Goal: Task Accomplishment & Management: Use online tool/utility

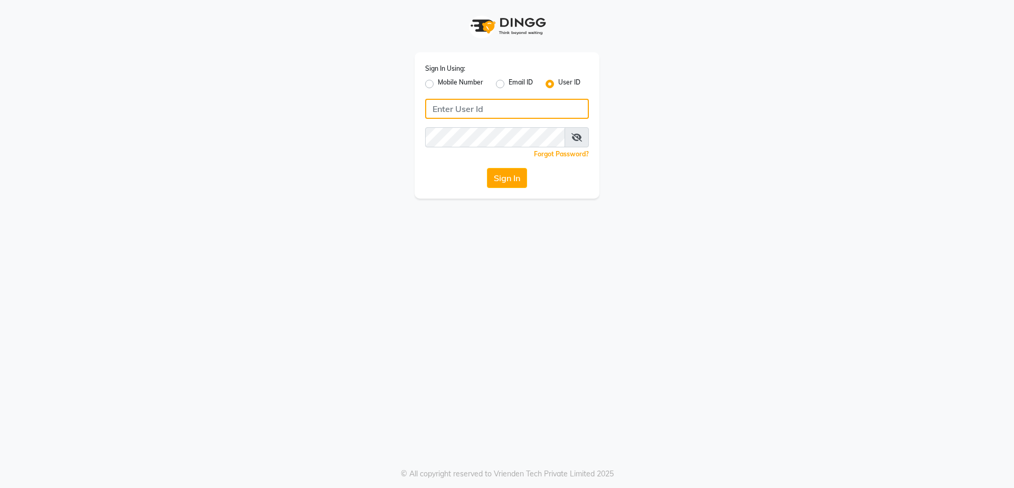
type input "arjunfsalon"
click at [519, 187] on button "Sign In" at bounding box center [507, 178] width 40 height 20
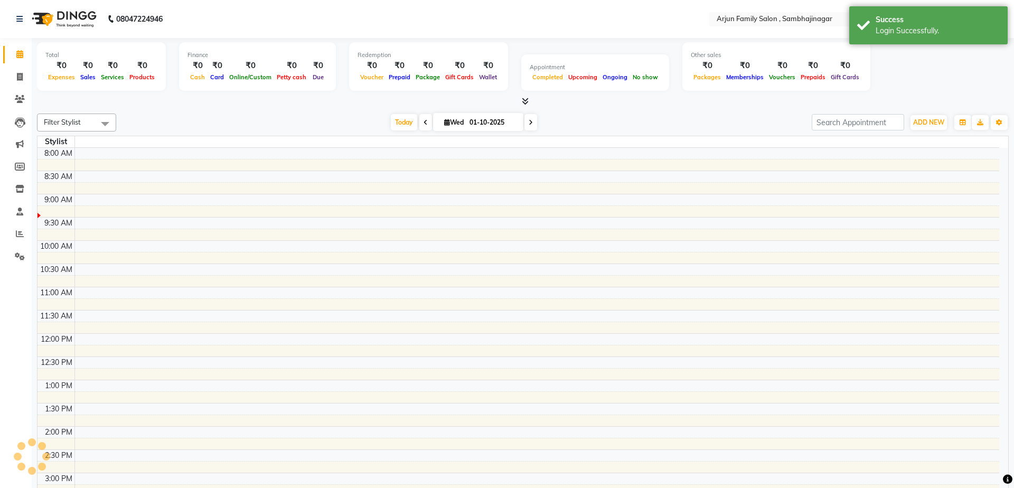
select select "en"
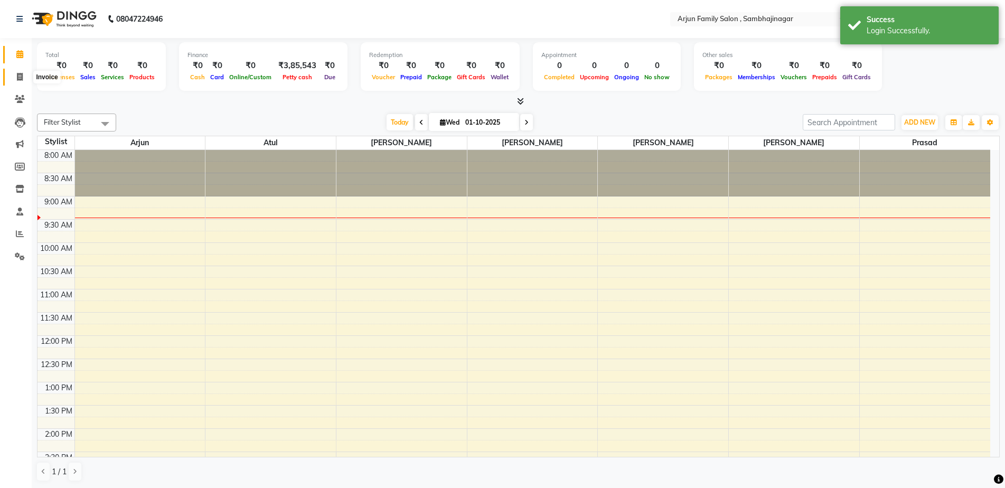
click at [22, 73] on icon at bounding box center [20, 77] width 6 height 8
select select "service"
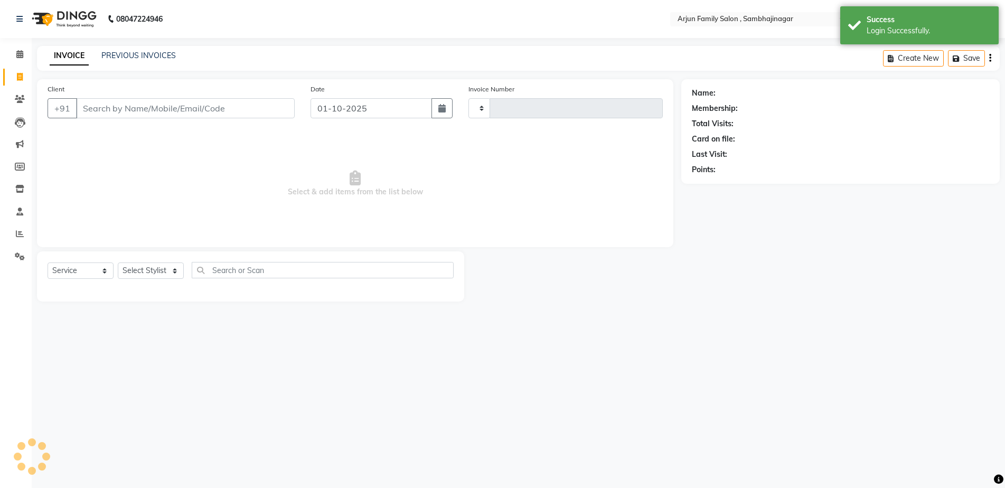
type input "4430"
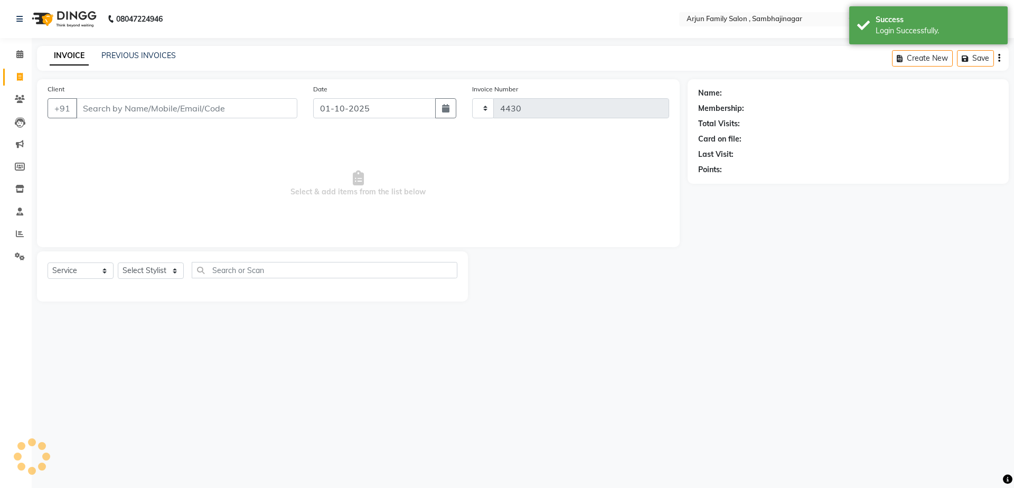
select select "6947"
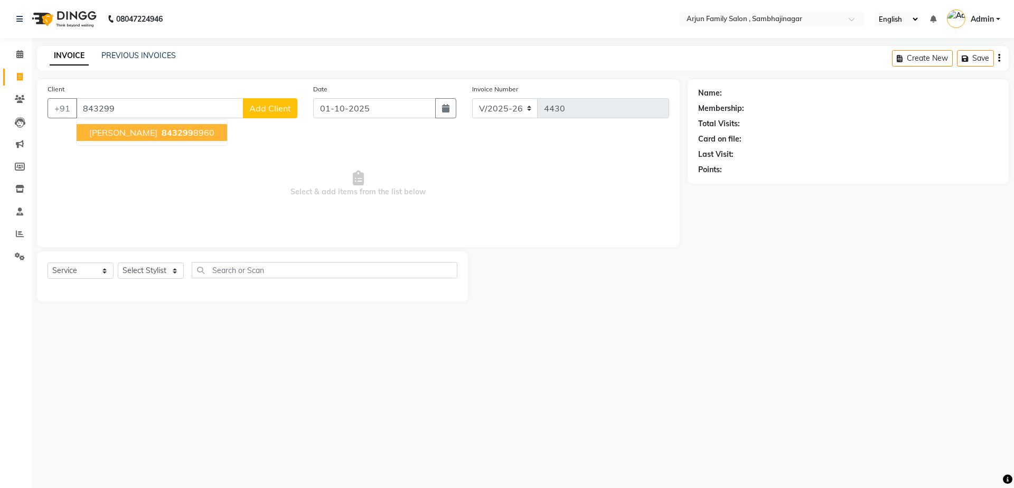
drag, startPoint x: 103, startPoint y: 124, endPoint x: 125, endPoint y: 205, distance: 83.8
click at [104, 124] on button "[PERSON_NAME] 843299 8960" at bounding box center [152, 132] width 151 height 17
type input "8432998960"
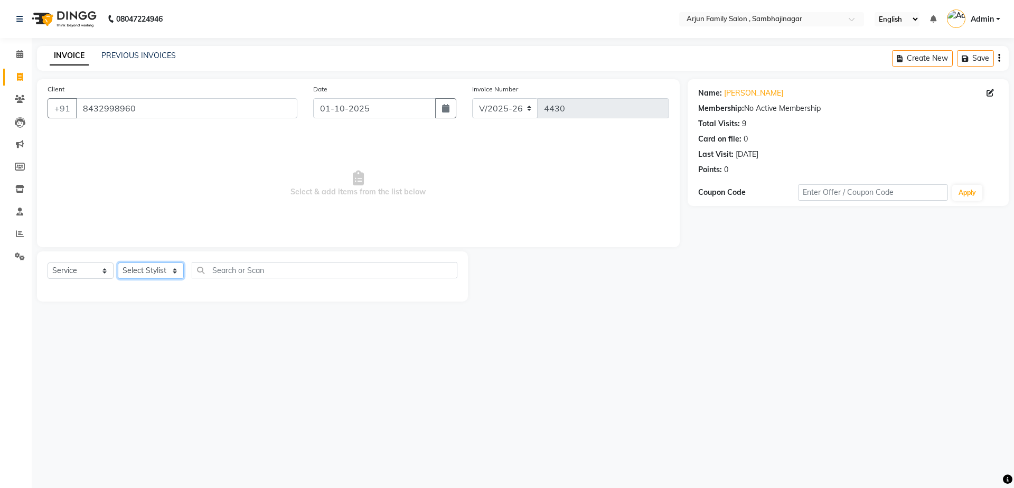
click at [136, 271] on select "Select Stylist arjun [PERSON_NAME] [PERSON_NAME] [PERSON_NAME] [PERSON_NAME]" at bounding box center [151, 271] width 66 height 16
select select "54806"
click at [118, 263] on select "Select Stylist arjun [PERSON_NAME] [PERSON_NAME] [PERSON_NAME] [PERSON_NAME]" at bounding box center [151, 271] width 66 height 16
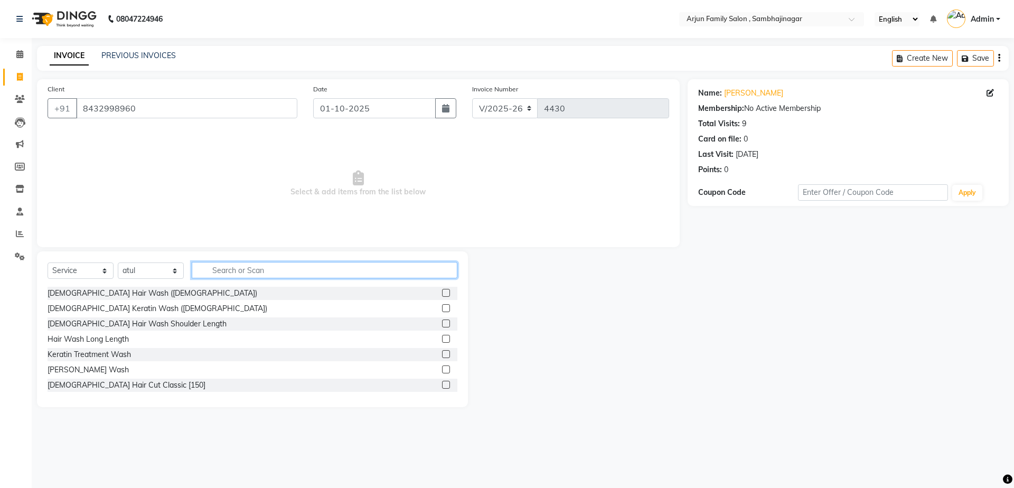
click at [224, 263] on input "text" at bounding box center [325, 270] width 266 height 16
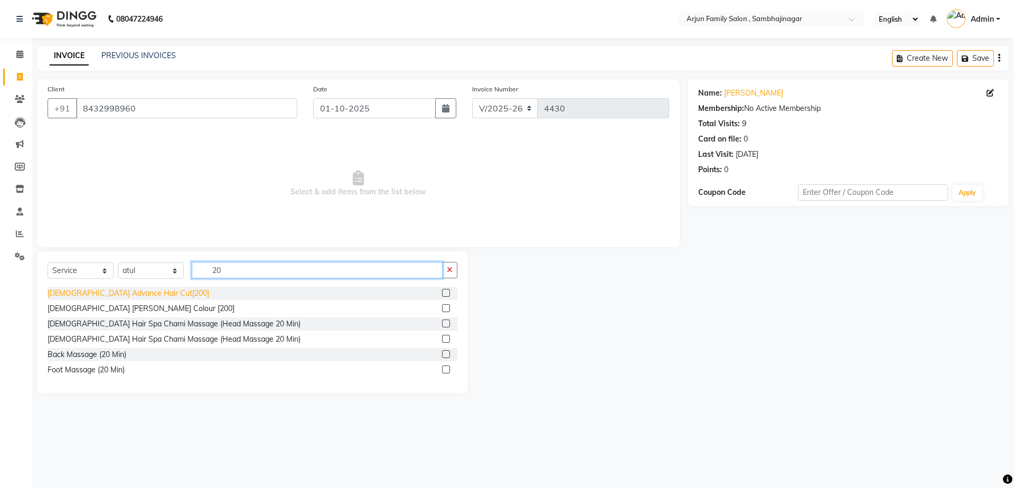
type input "20"
click at [62, 295] on div "[DEMOGRAPHIC_DATA] Advance Hair Cut[200]" at bounding box center [129, 293] width 162 height 11
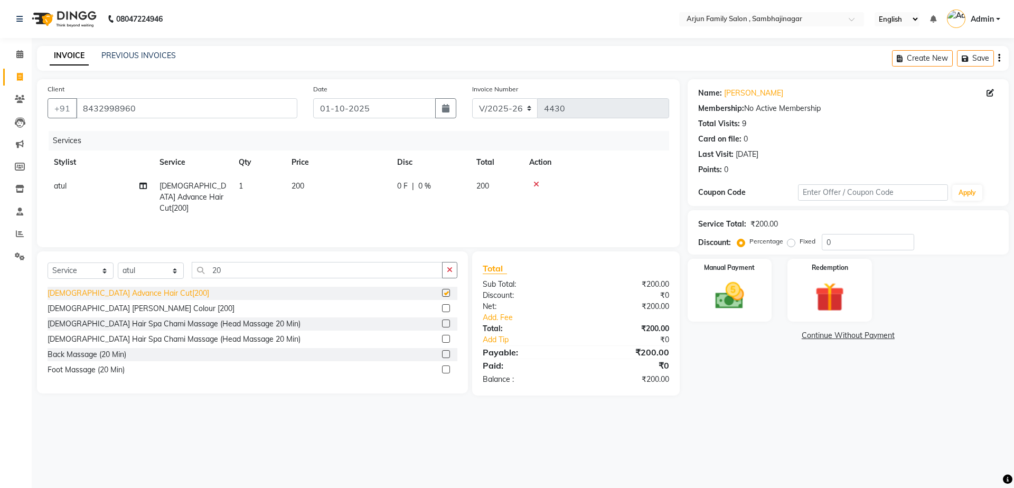
checkbox input "false"
click at [446, 267] on button "button" at bounding box center [449, 270] width 15 height 16
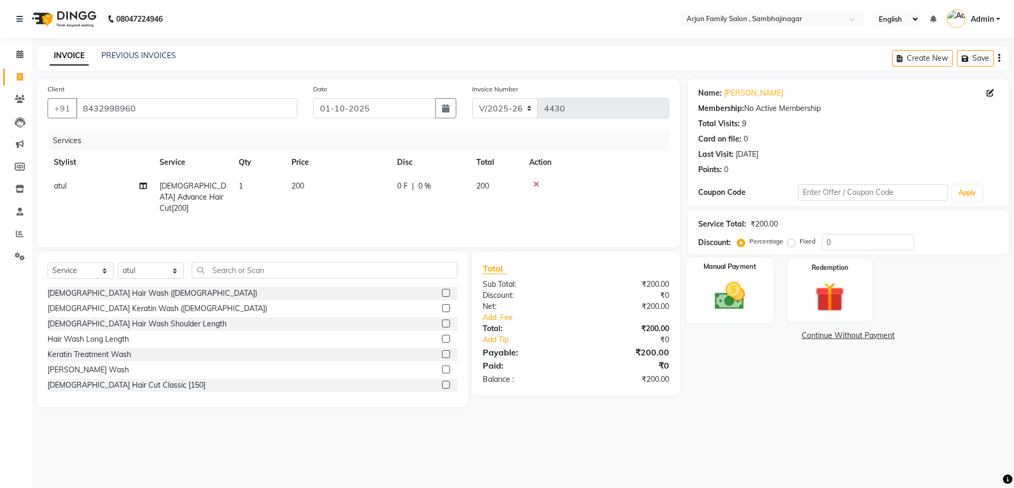
click at [692, 303] on div "Manual Payment" at bounding box center [730, 290] width 88 height 65
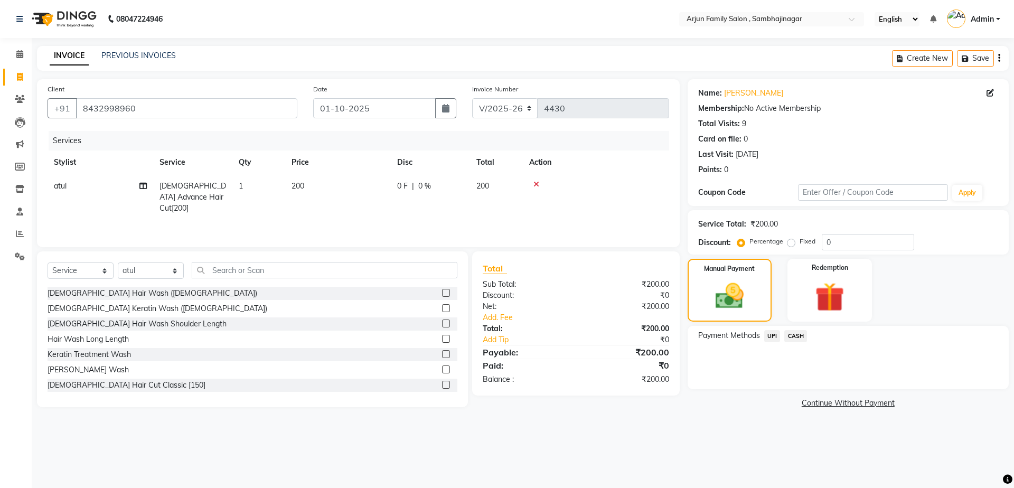
click at [797, 334] on span "CASH" at bounding box center [796, 336] width 23 height 12
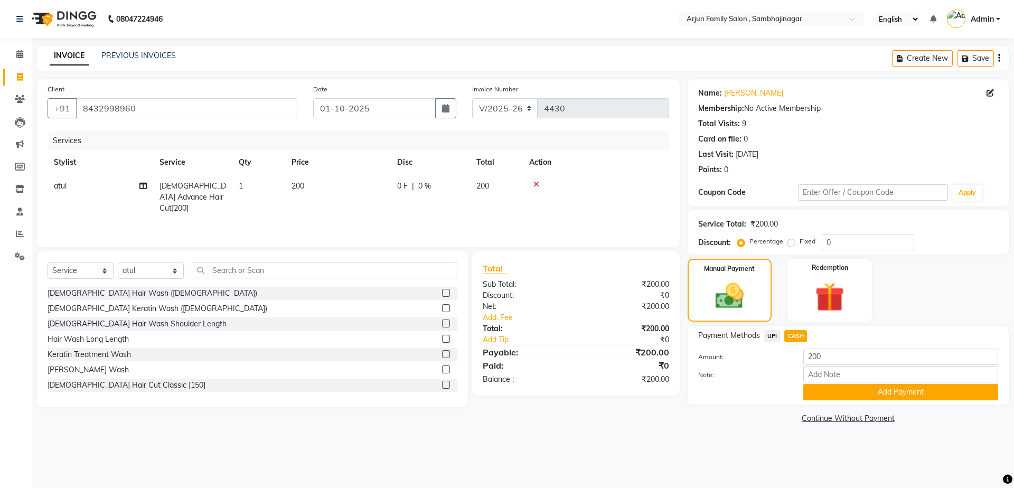
click at [853, 403] on div "Payment Methods UPI CASH Amount: 200 Note: Add Payment" at bounding box center [848, 365] width 321 height 79
click at [856, 398] on button "Add Payment" at bounding box center [901, 392] width 195 height 16
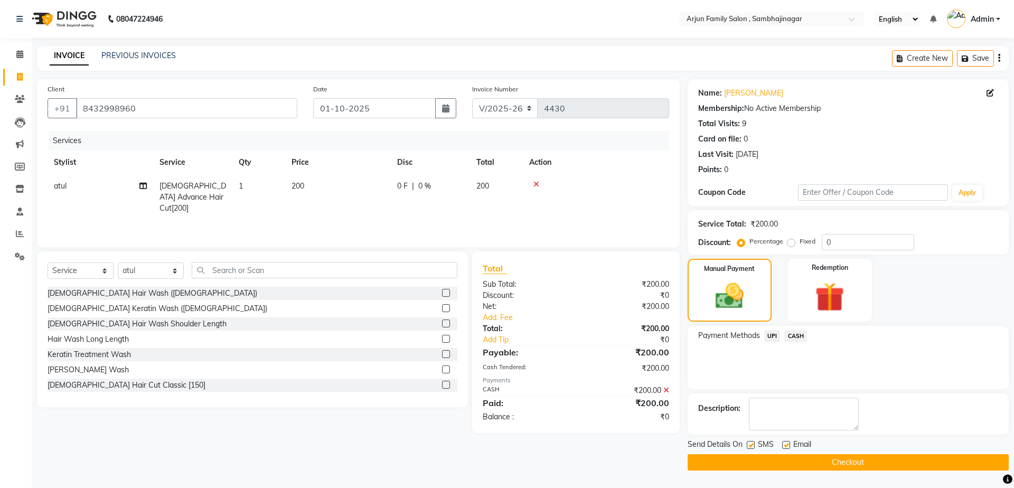
click at [891, 461] on button "Checkout" at bounding box center [848, 462] width 321 height 16
